Goal: Find contact information: Find contact information

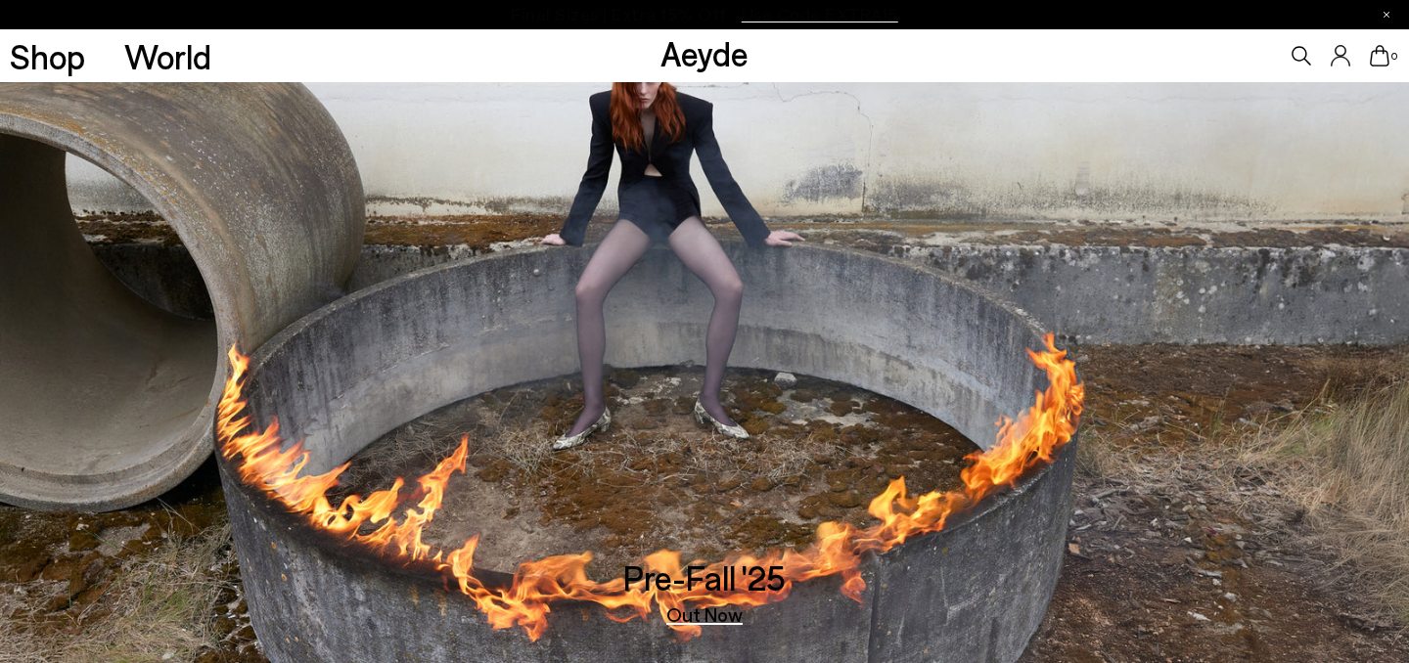
scroll to position [3106, 0]
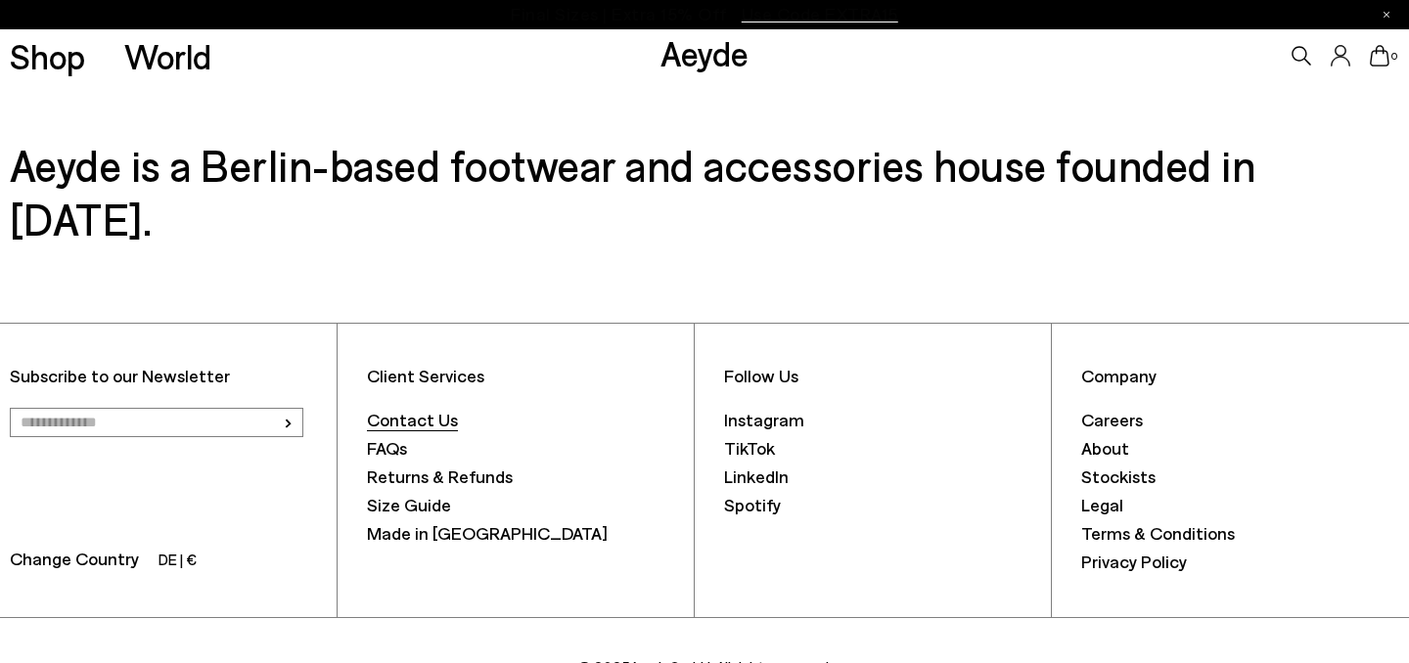
click at [437, 409] on font "Contact Us" at bounding box center [412, 420] width 91 height 22
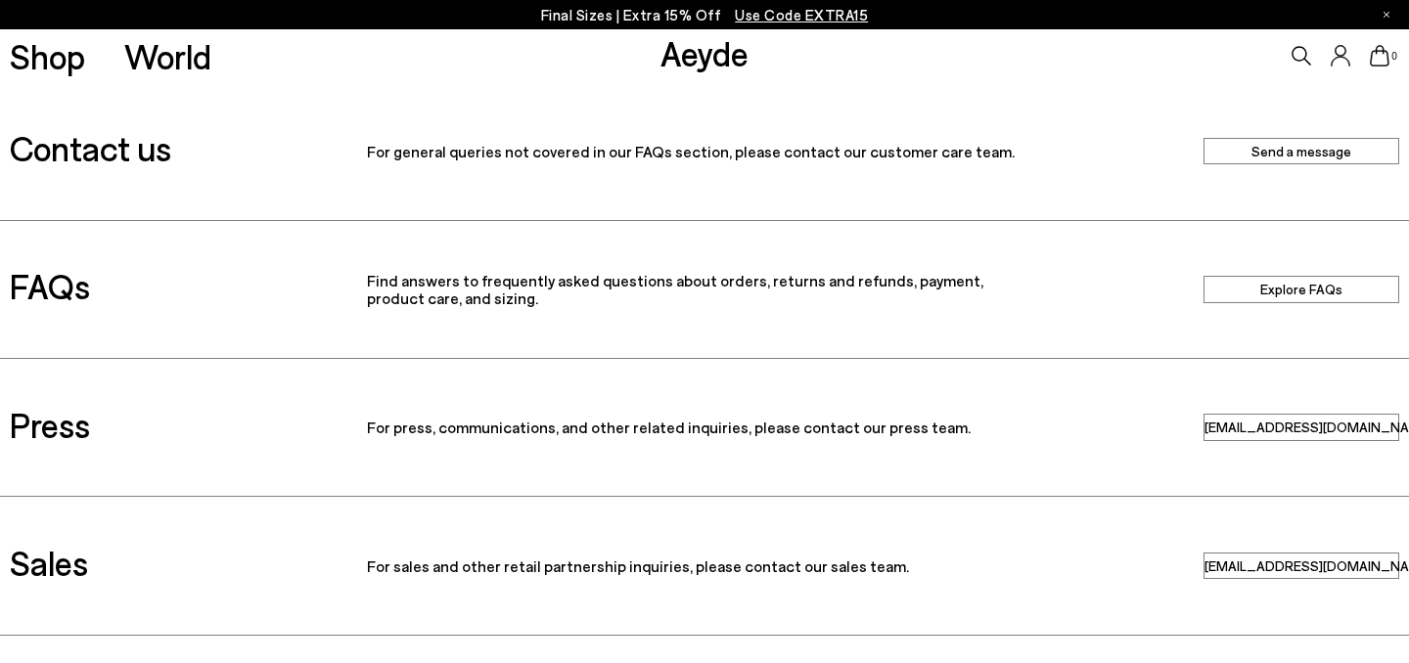
click at [1314, 153] on link "Send a message" at bounding box center [1302, 151] width 196 height 26
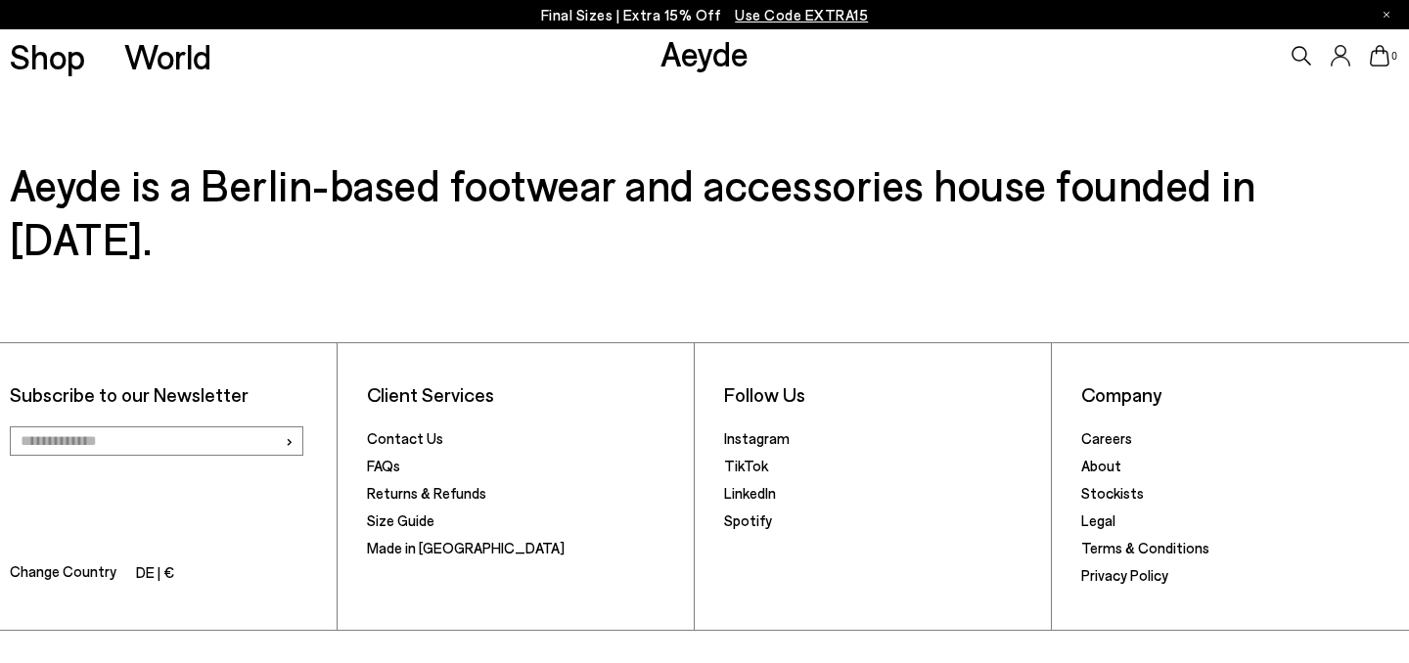
scroll to position [854, 0]
